Goal: Find specific page/section

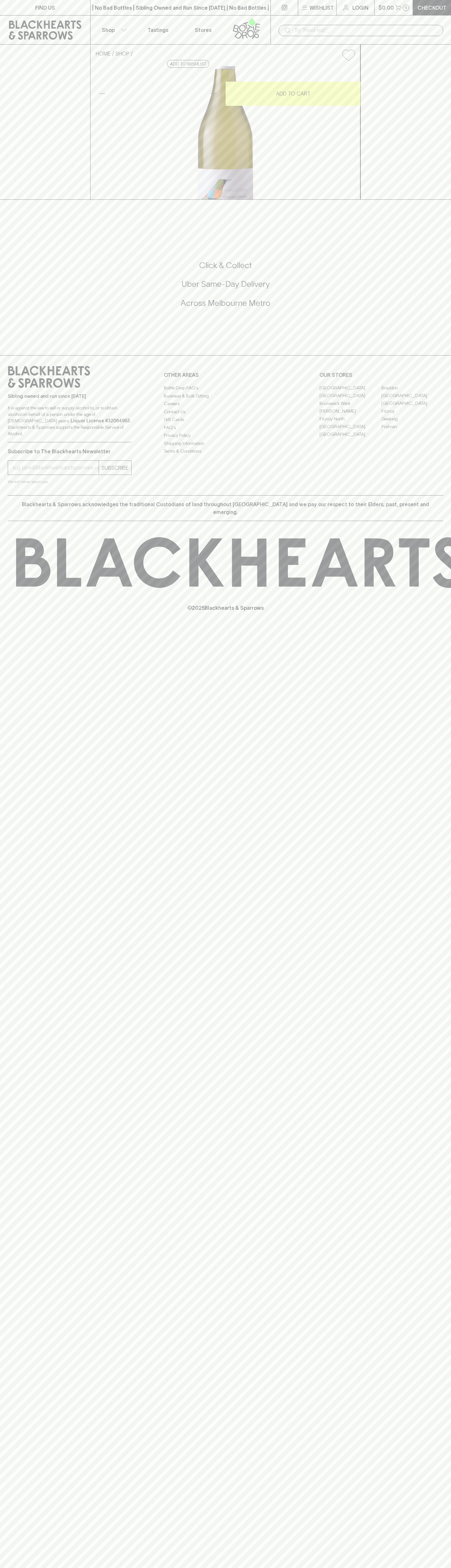
click at [412, 415] on link "Fitzroy" at bounding box center [412, 411] width 62 height 8
click at [175, 16] on link "Tastings" at bounding box center [158, 30] width 45 height 29
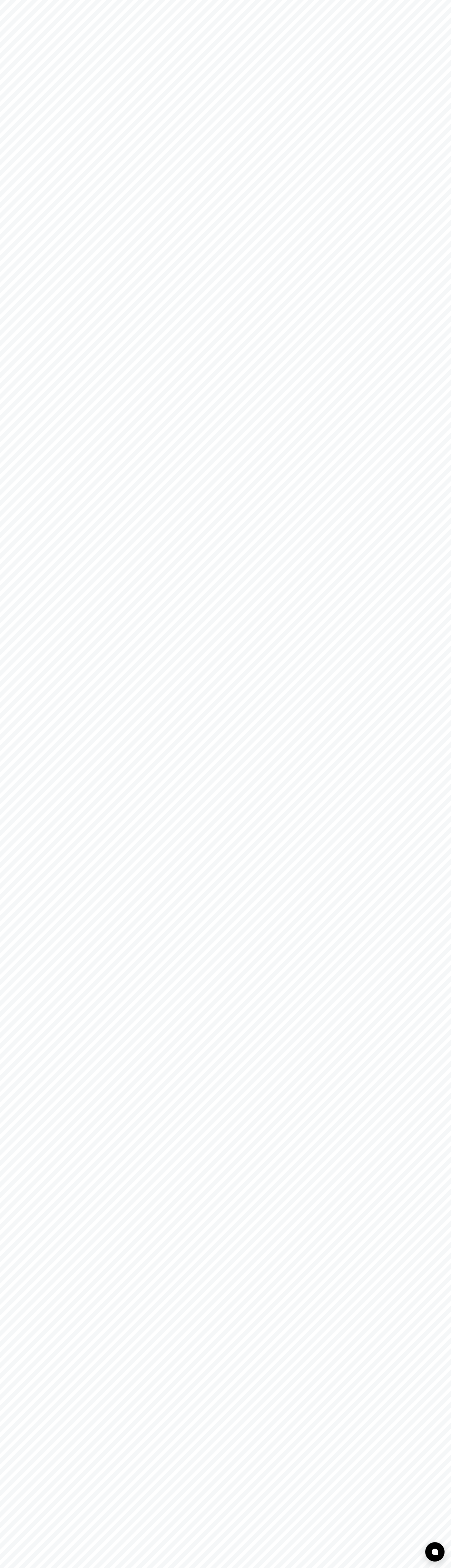
click at [432, 0] on html at bounding box center [226, 0] width 451 height 0
click at [150, 0] on html at bounding box center [226, 0] width 451 height 0
click at [10, 0] on html at bounding box center [226, 0] width 451 height 0
